Goal: Information Seeking & Learning: Check status

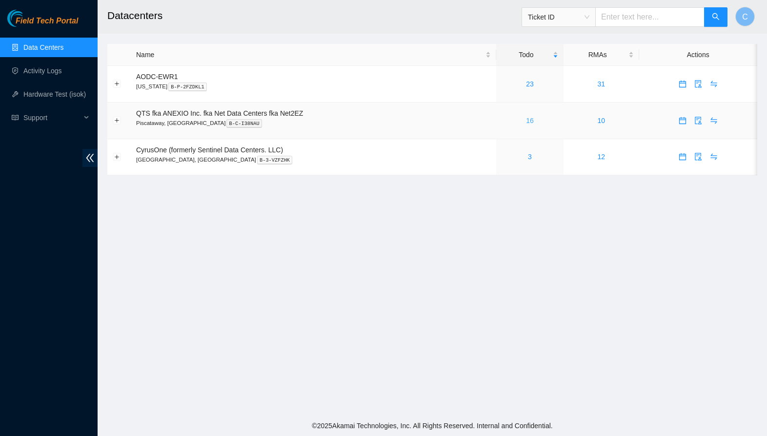
click at [534, 120] on link "16" at bounding box center [530, 121] width 8 height 8
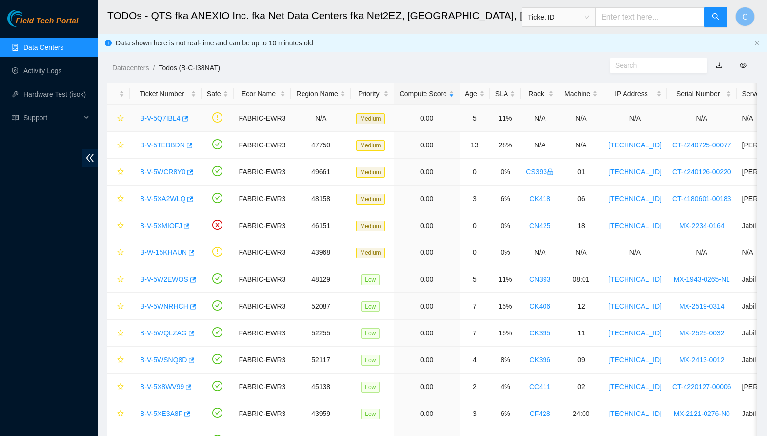
click at [164, 118] on link "B-V-5Q7IBL4" at bounding box center [160, 118] width 40 height 8
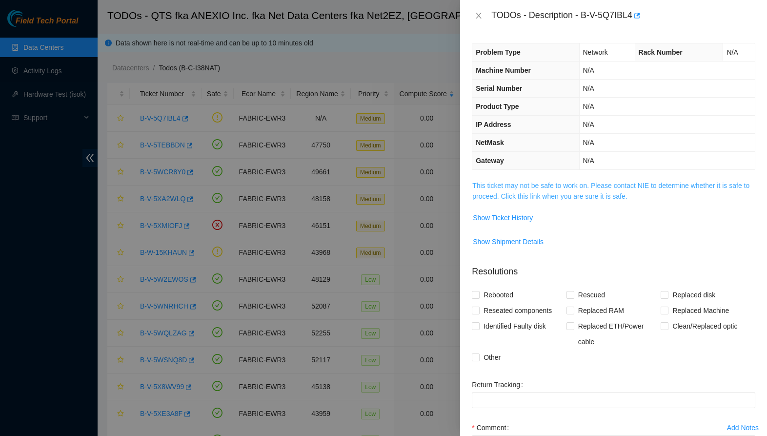
click at [576, 199] on link "This ticket may not be safe to work on. Please contact NIE to determine whether…" at bounding box center [610, 190] width 277 height 19
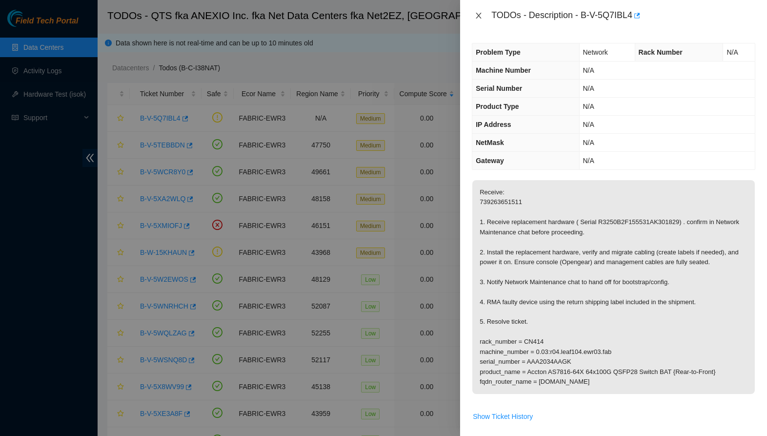
click at [480, 14] on icon "close" at bounding box center [479, 16] width 8 height 8
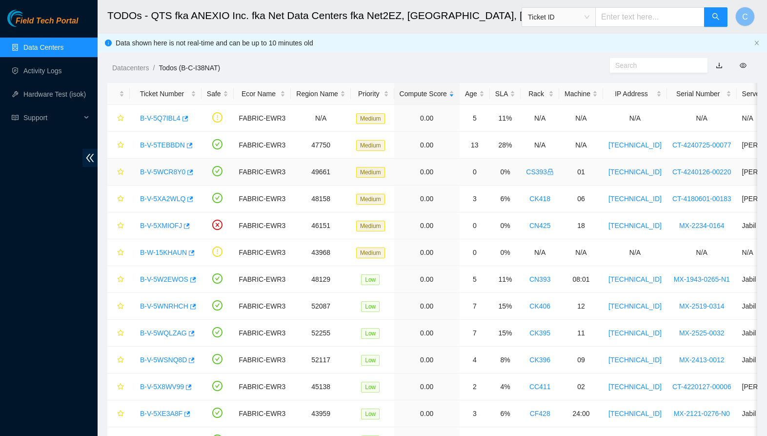
click at [170, 172] on link "B-V-5WCR8Y0" at bounding box center [162, 172] width 45 height 8
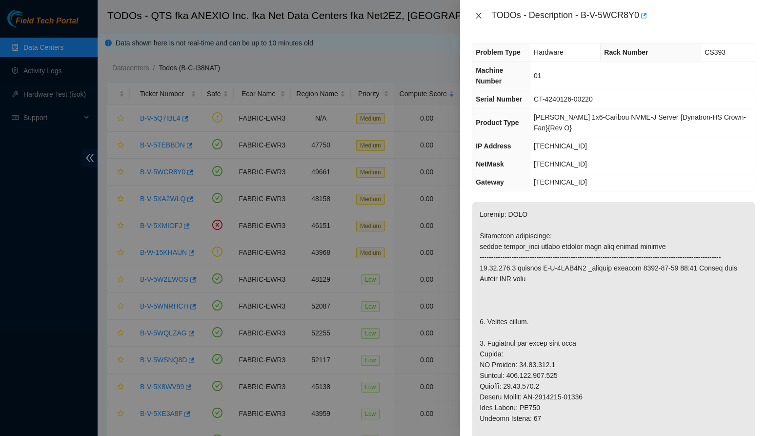
click at [482, 18] on icon "close" at bounding box center [479, 16] width 8 height 8
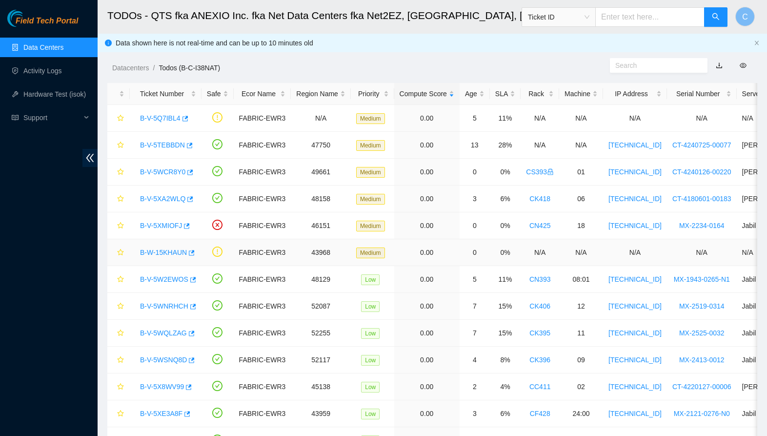
drag, startPoint x: 170, startPoint y: 252, endPoint x: 203, endPoint y: 257, distance: 33.0
click at [170, 252] on link "B-W-15KHAUN" at bounding box center [163, 252] width 47 height 8
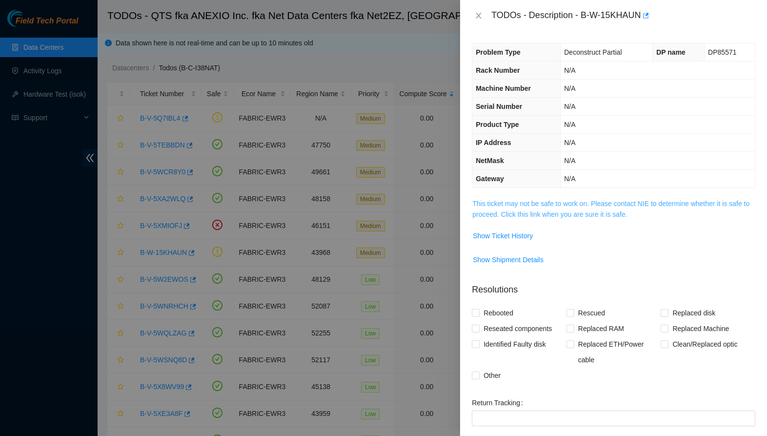
click at [517, 215] on link "This ticket may not be safe to work on. Please contact NIE to determine whether…" at bounding box center [610, 209] width 277 height 19
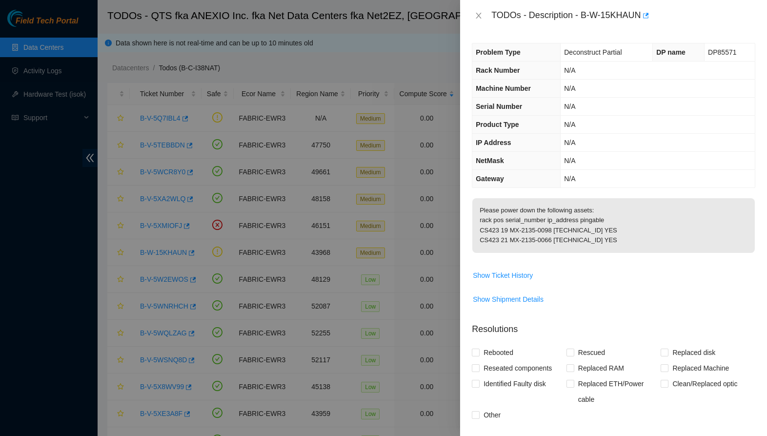
drag, startPoint x: 481, startPoint y: 17, endPoint x: 476, endPoint y: 27, distance: 11.8
click at [481, 17] on icon "close" at bounding box center [479, 16] width 8 height 8
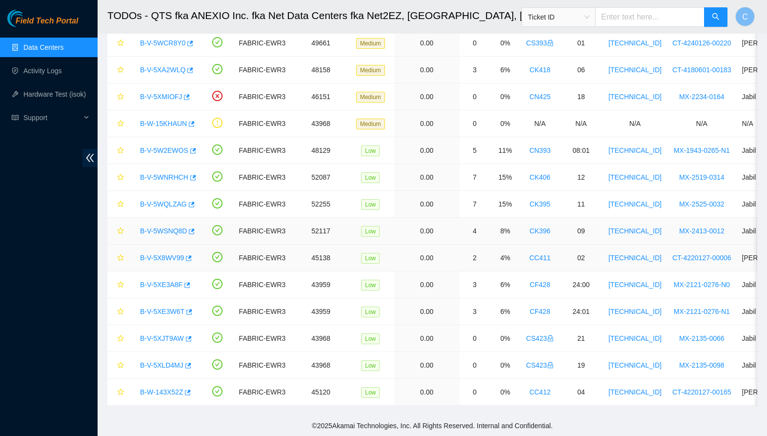
scroll to position [129, 0]
click at [154, 341] on link "B-V-5XJT9AW" at bounding box center [162, 338] width 44 height 8
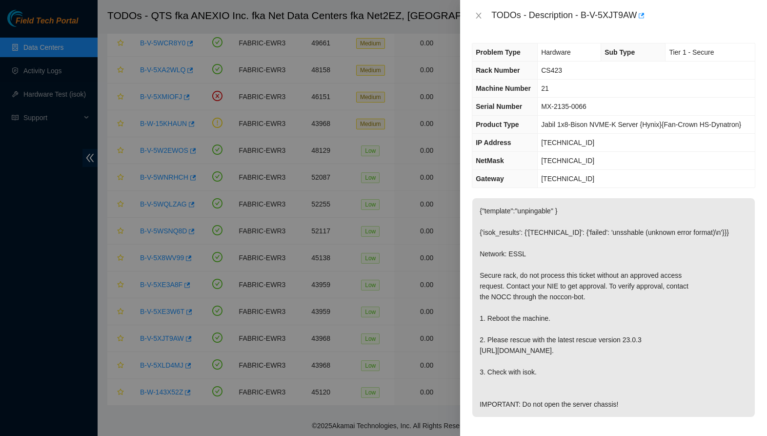
drag, startPoint x: 476, startPoint y: 16, endPoint x: 446, endPoint y: 80, distance: 71.6
click at [476, 16] on icon "close" at bounding box center [479, 16] width 8 height 8
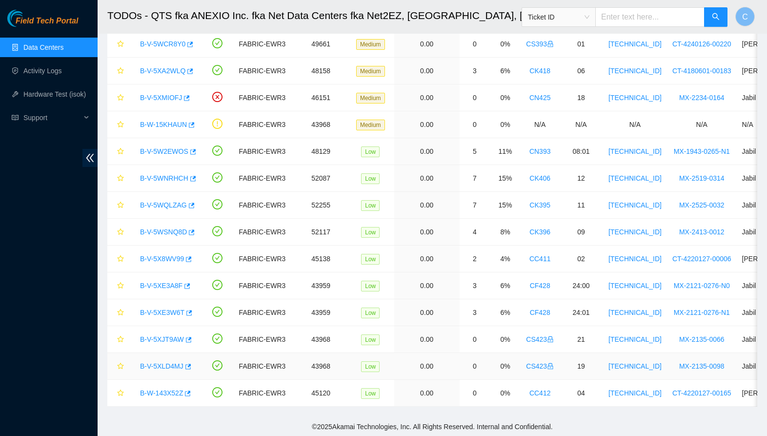
click at [155, 362] on link "B-V-5XLD4MJ" at bounding box center [161, 366] width 43 height 8
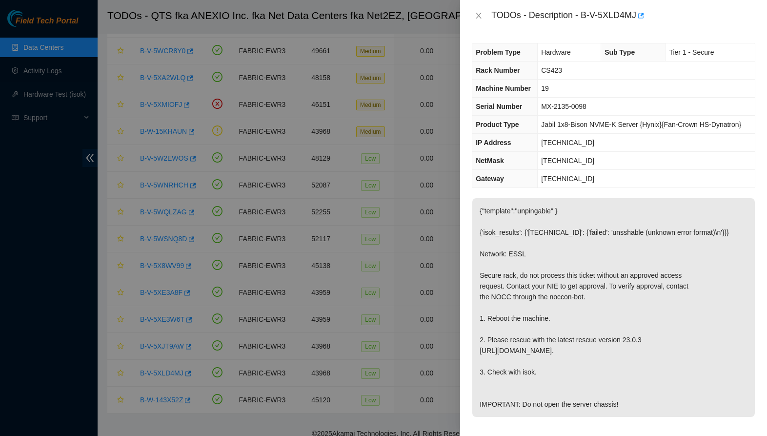
scroll to position [120, 0]
click at [479, 19] on icon "close" at bounding box center [479, 16] width 8 height 8
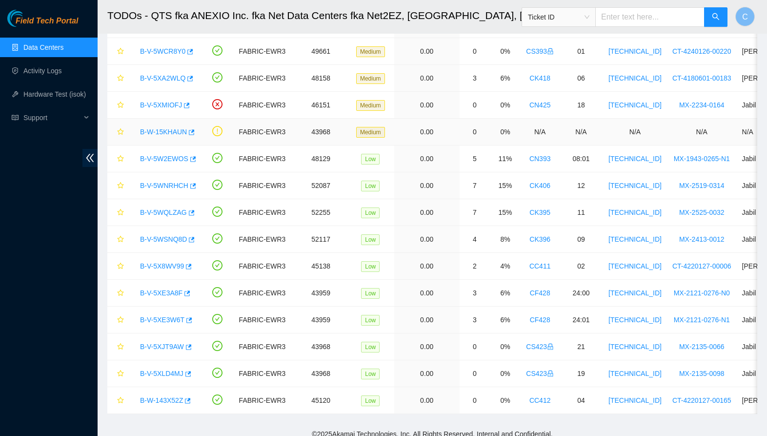
click at [165, 135] on link "B-W-15KHAUN" at bounding box center [163, 132] width 47 height 8
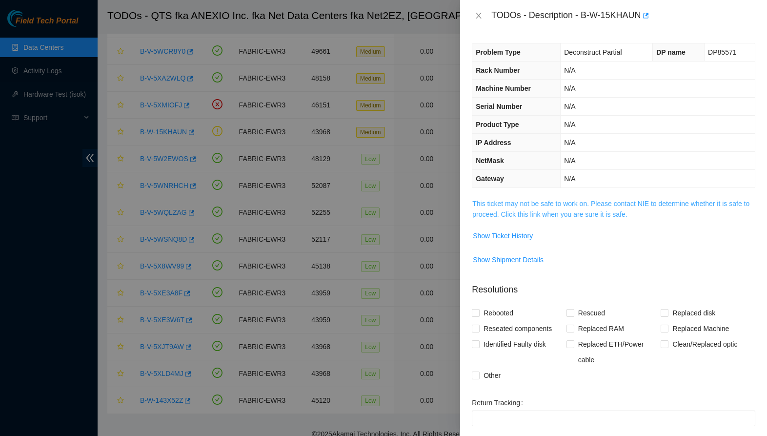
click at [561, 216] on link "This ticket may not be safe to work on. Please contact NIE to determine whether…" at bounding box center [610, 209] width 277 height 19
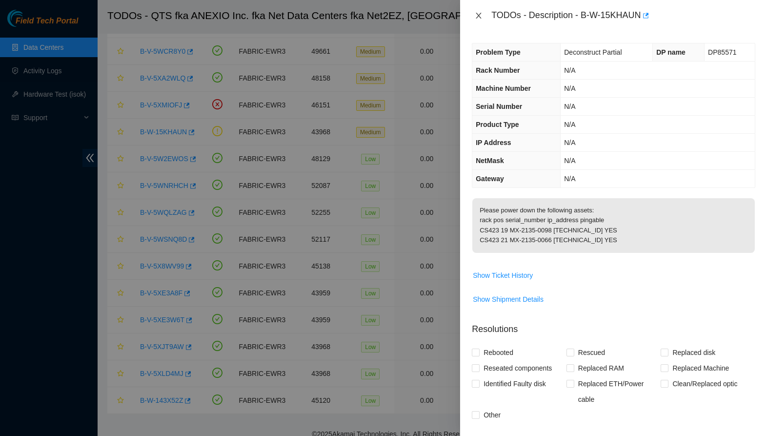
click at [478, 16] on icon "close" at bounding box center [479, 16] width 8 height 8
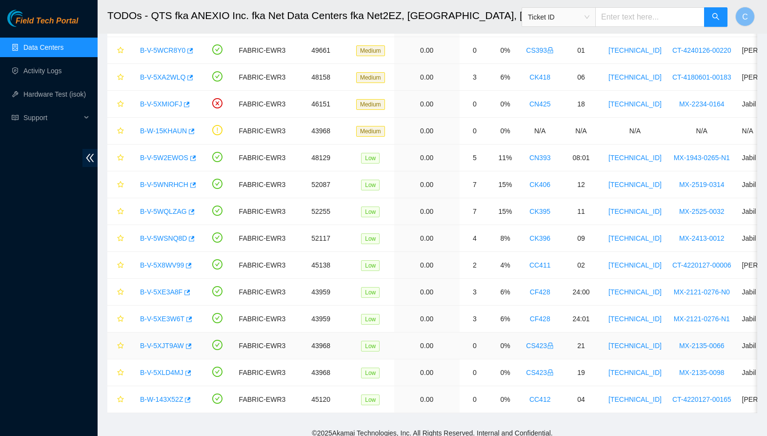
click at [137, 345] on div "B-V-5XJT9AW" at bounding box center [165, 346] width 61 height 16
drag, startPoint x: 145, startPoint y: 345, endPoint x: 150, endPoint y: 348, distance: 6.4
click at [146, 345] on link "B-V-5XJT9AW" at bounding box center [162, 346] width 44 height 8
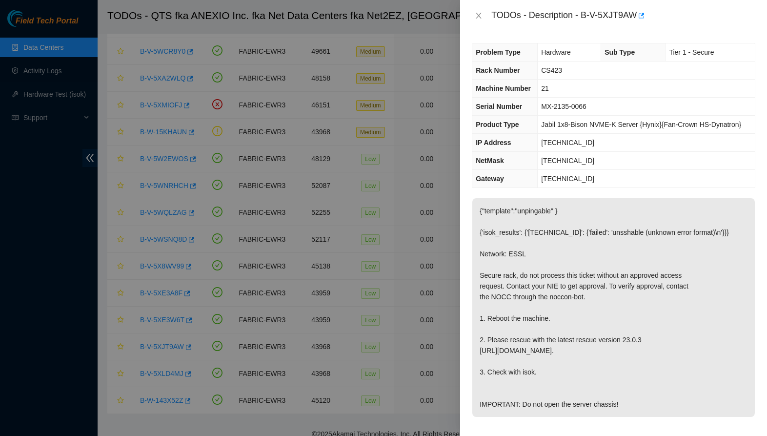
drag, startPoint x: 482, startPoint y: 16, endPoint x: 486, endPoint y: 40, distance: 24.9
click at [482, 16] on icon "close" at bounding box center [479, 16] width 8 height 8
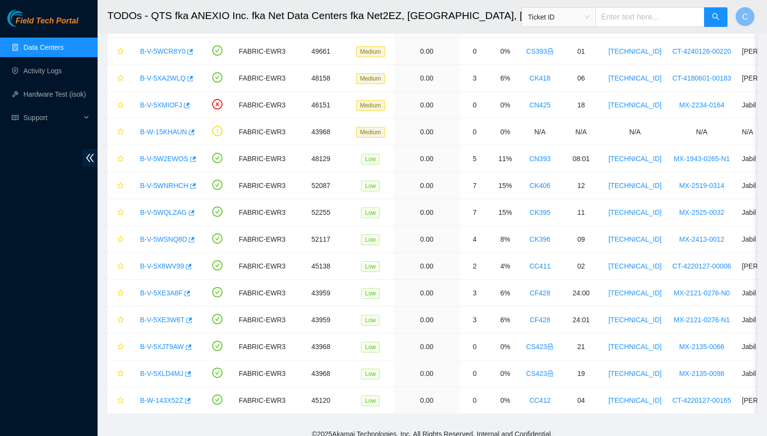
click at [61, 50] on link "Data Centers" at bounding box center [43, 47] width 40 height 8
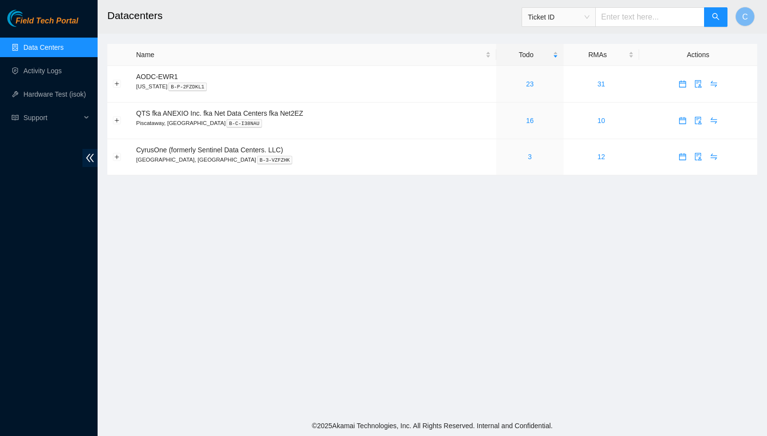
click at [62, 59] on ul "Data Centers Activity Logs Hardware Test (isok) Support" at bounding box center [49, 83] width 98 height 94
click at [63, 49] on link "Data Centers" at bounding box center [43, 47] width 40 height 8
drag, startPoint x: 50, startPoint y: 74, endPoint x: 70, endPoint y: 79, distance: 20.6
click at [50, 74] on link "Activity Logs" at bounding box center [42, 71] width 39 height 8
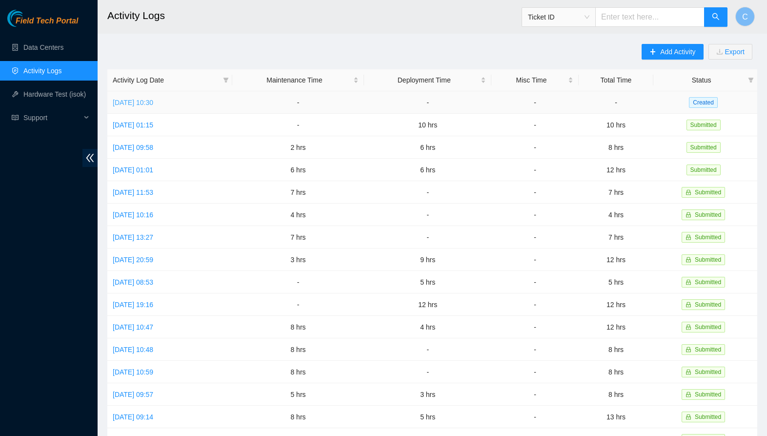
click at [153, 100] on link "[DATE] 10:30" at bounding box center [133, 103] width 40 height 8
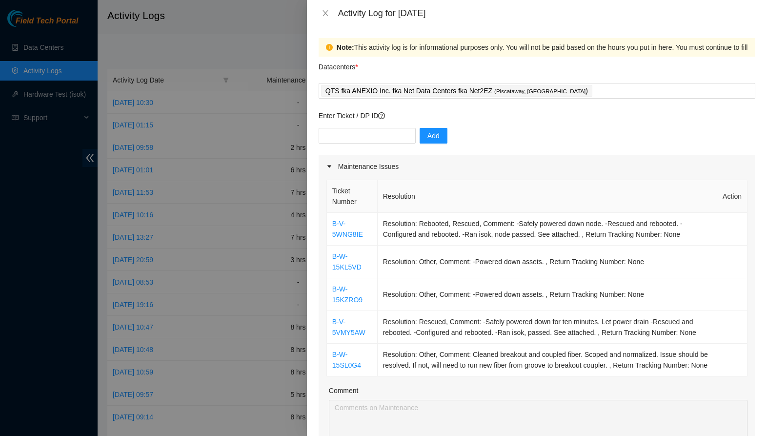
drag, startPoint x: 324, startPoint y: 13, endPoint x: 251, endPoint y: 29, distance: 74.9
click at [324, 13] on icon "close" at bounding box center [325, 13] width 8 height 8
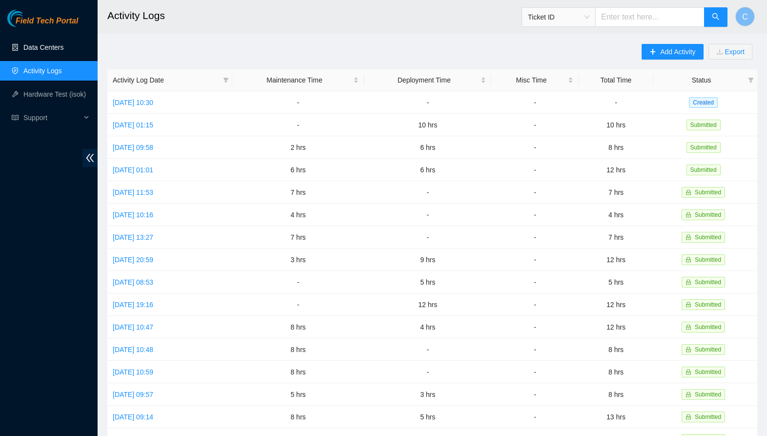
click at [32, 50] on link "Data Centers" at bounding box center [43, 47] width 40 height 8
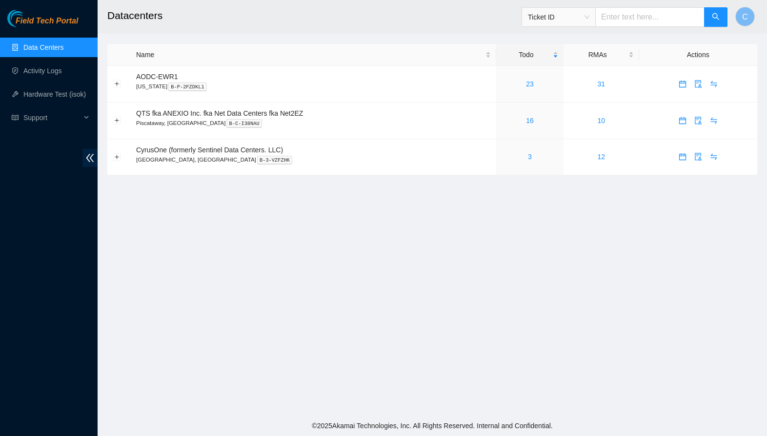
click at [349, 256] on main "Datacenters Ticket ID C Name Todo RMAs Actions AODC-EWR1 [US_STATE] B-P-2FZDKL1…" at bounding box center [432, 207] width 669 height 415
